Goal: Task Accomplishment & Management: Complete application form

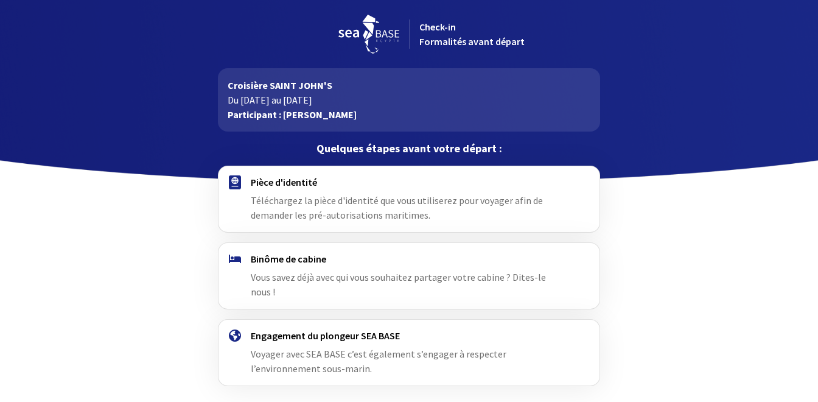
scroll to position [38, 0]
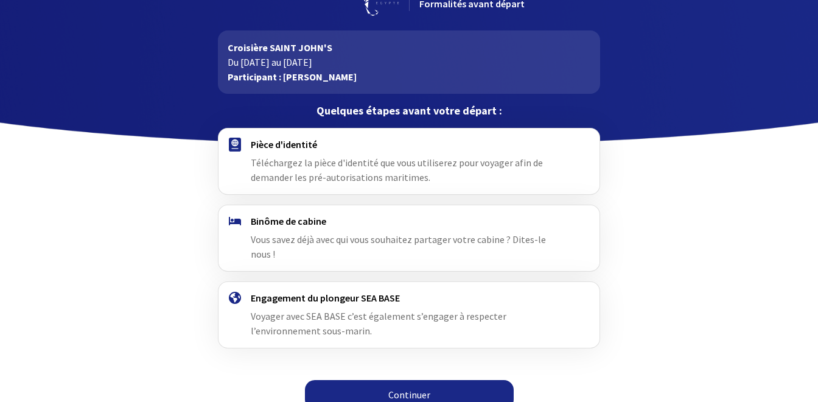
click at [430, 384] on link "Continuer" at bounding box center [409, 394] width 209 height 29
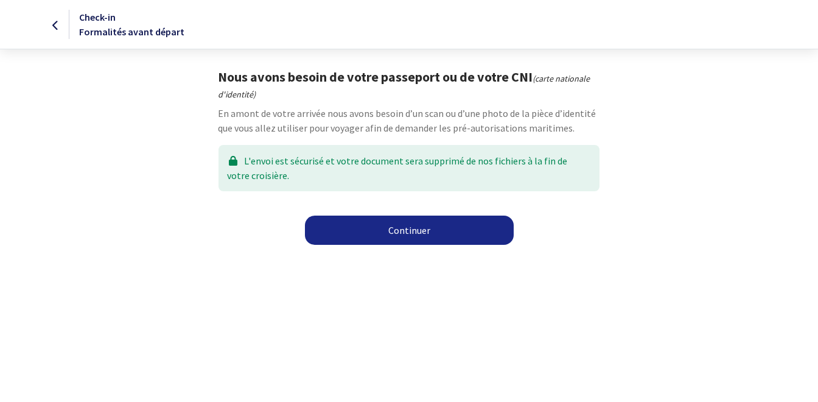
click at [435, 229] on link "Continuer" at bounding box center [409, 230] width 209 height 29
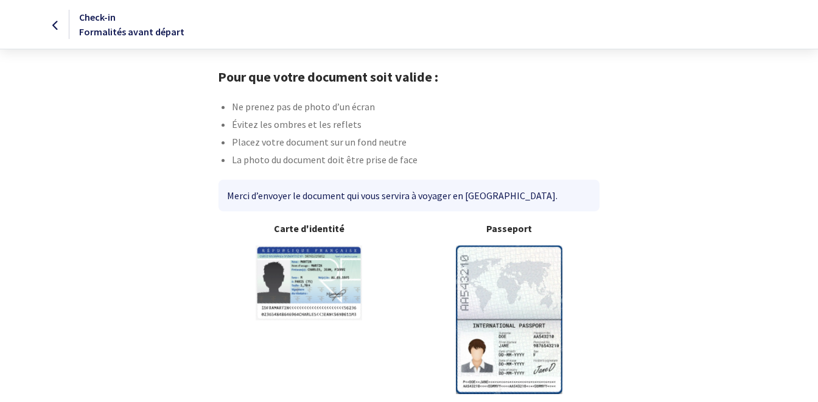
scroll to position [53, 0]
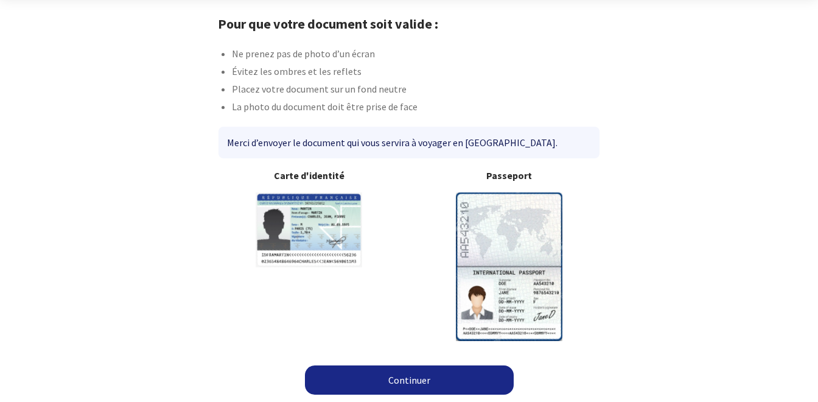
click at [416, 389] on link "Continuer" at bounding box center [409, 379] width 209 height 29
